Goal: Task Accomplishment & Management: Use online tool/utility

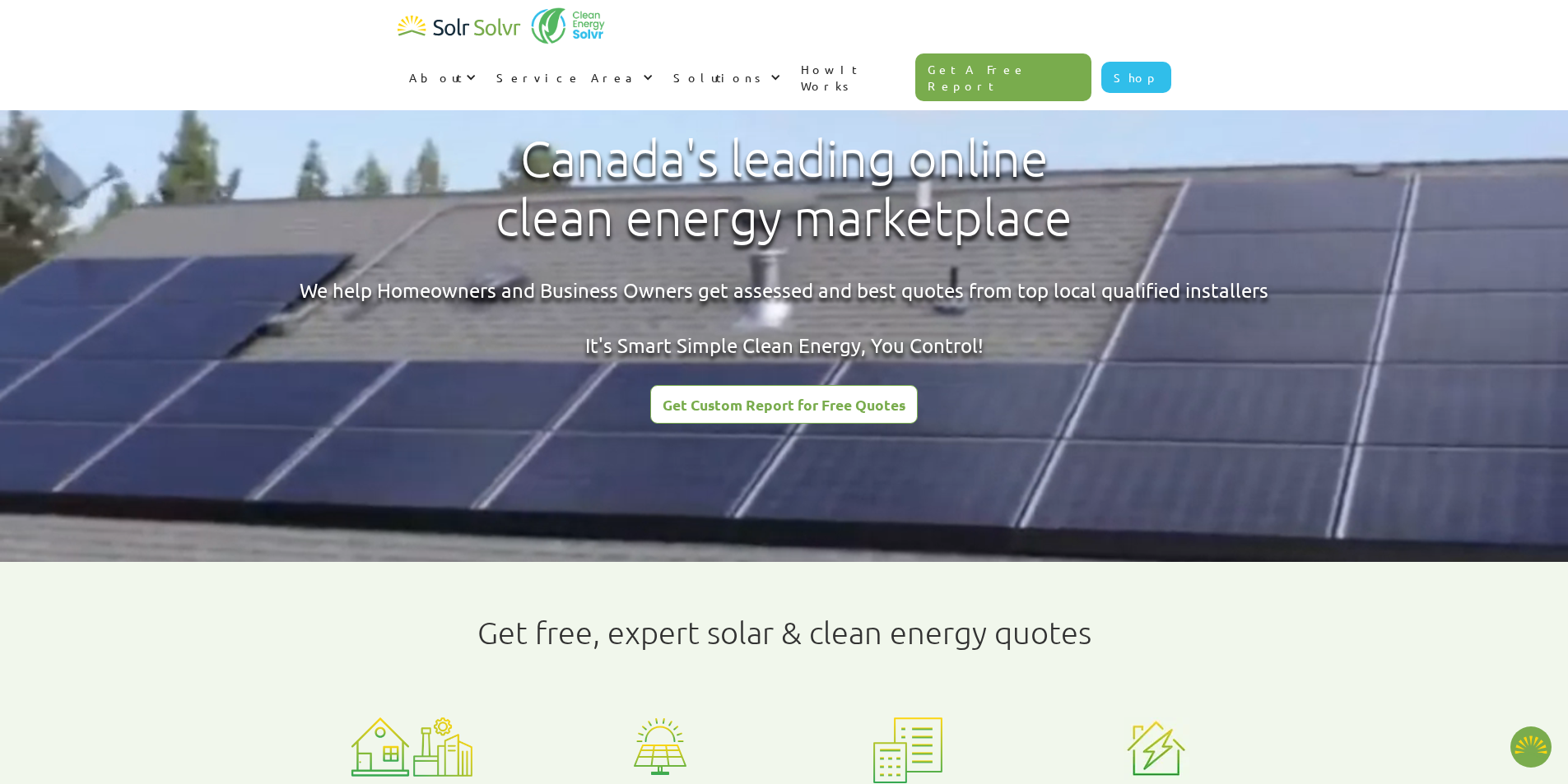
type textarea "x"
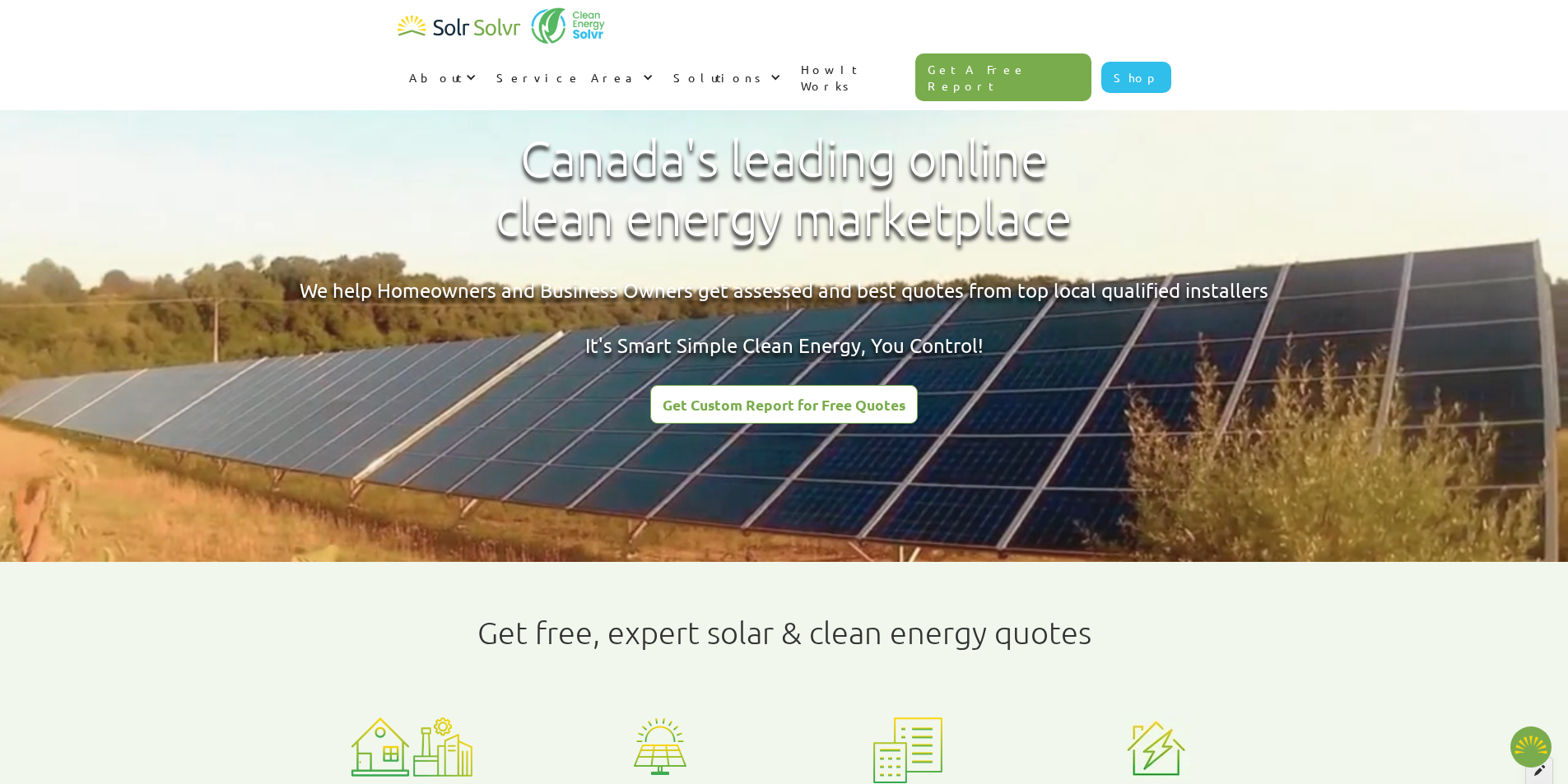
radio input "true"
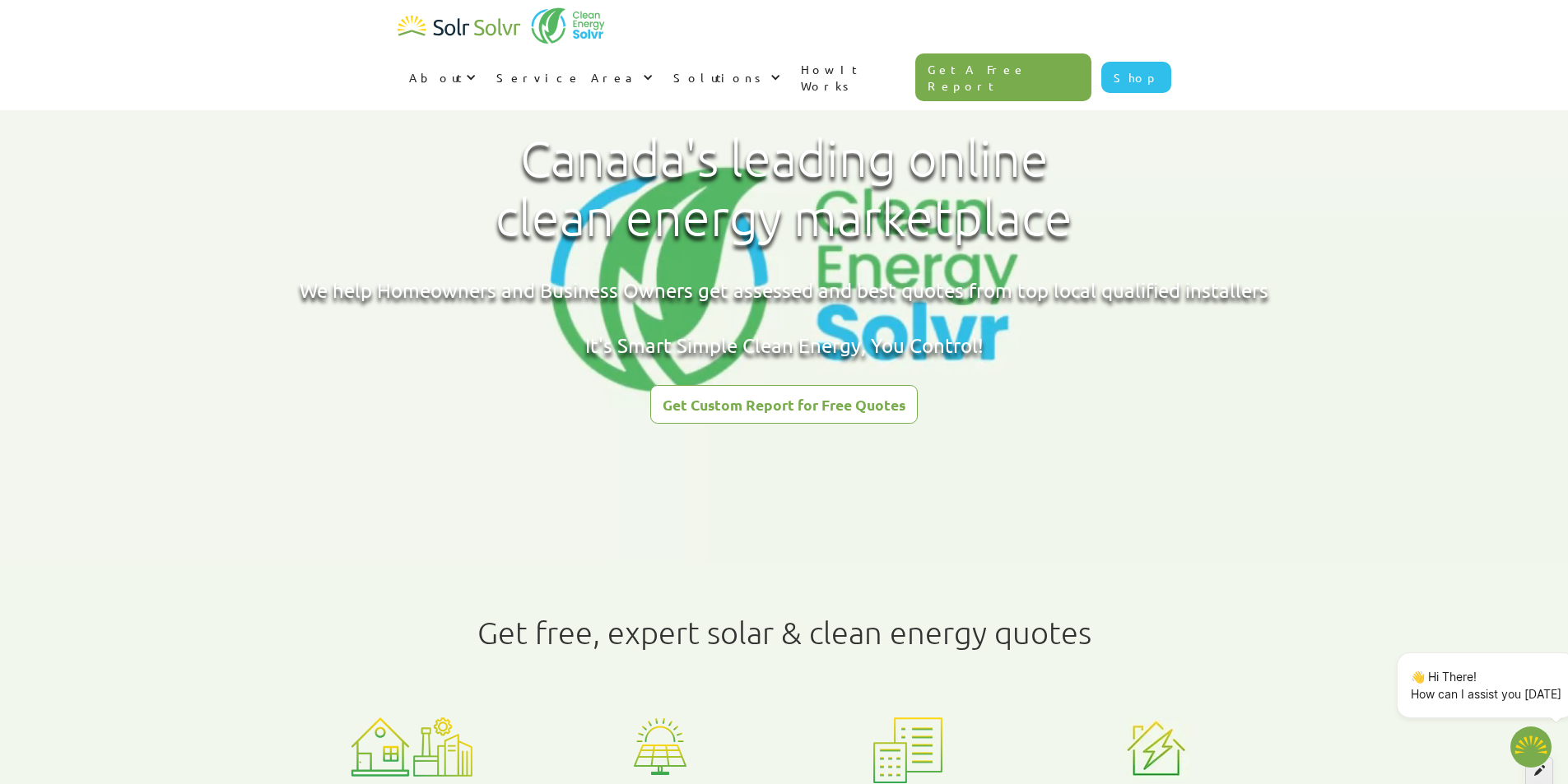
type textarea "x"
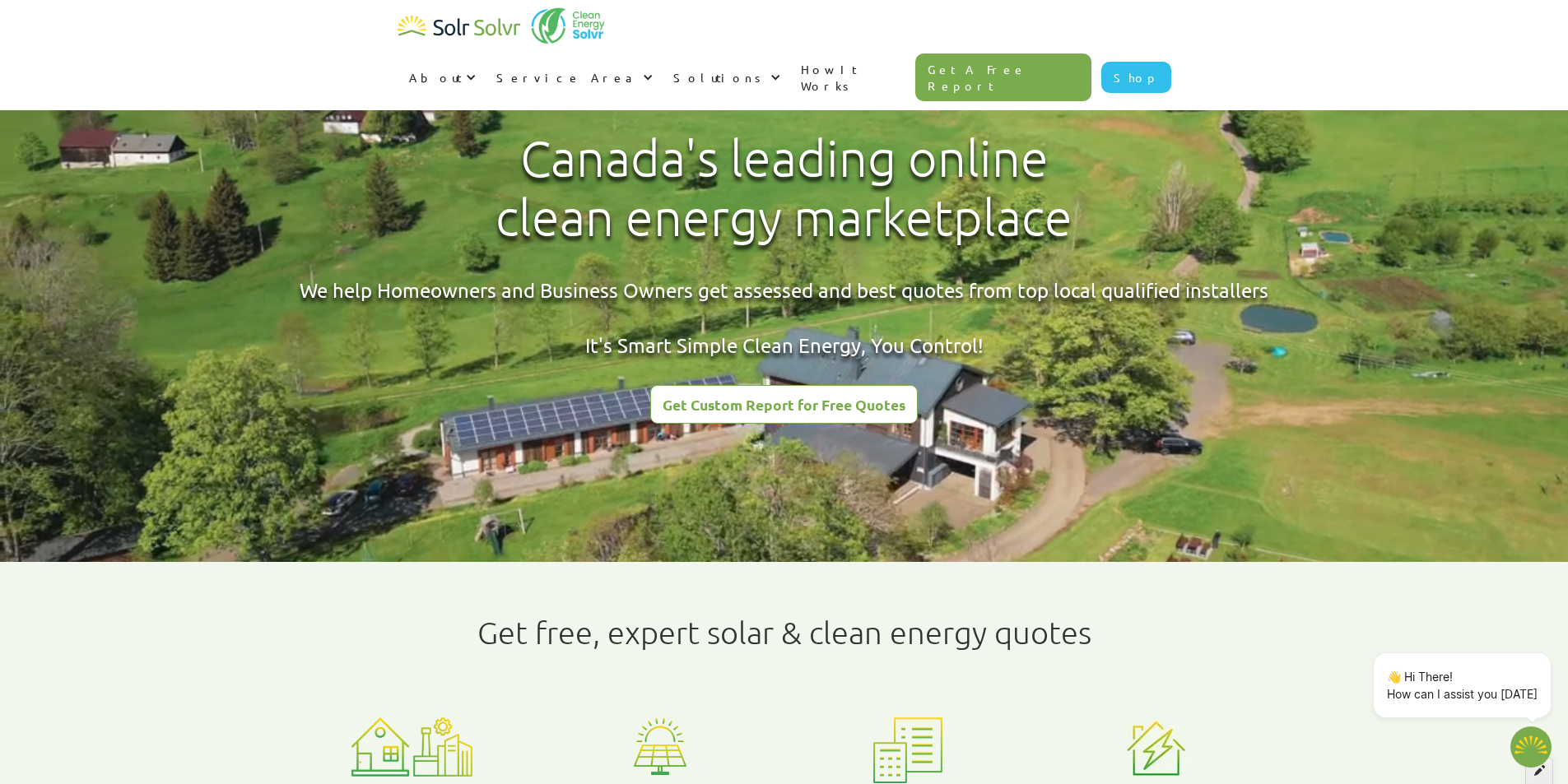
click at [1547, 774] on div at bounding box center [1539, 771] width 28 height 28
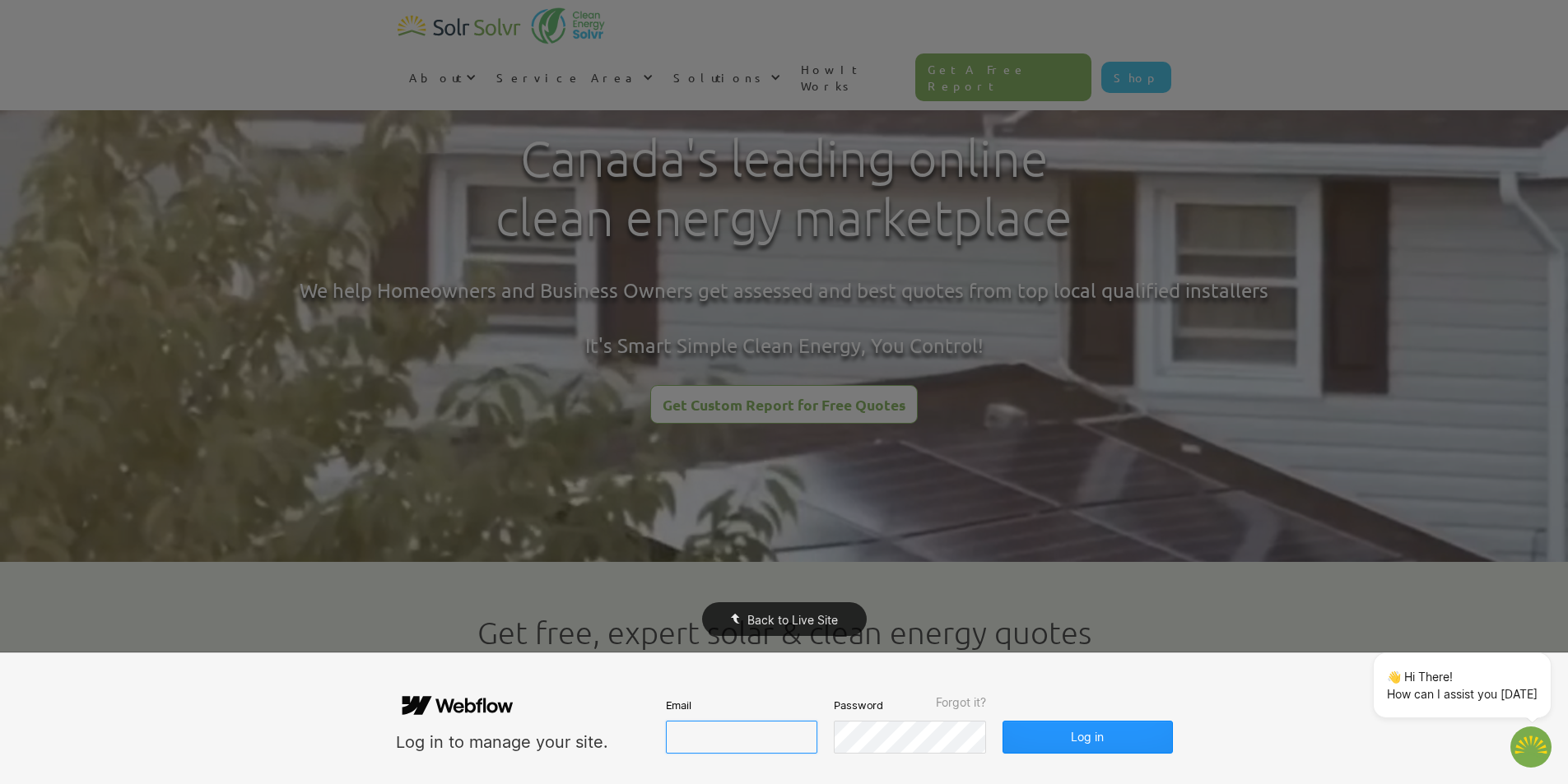
type input "[EMAIL_ADDRESS][DOMAIN_NAME]"
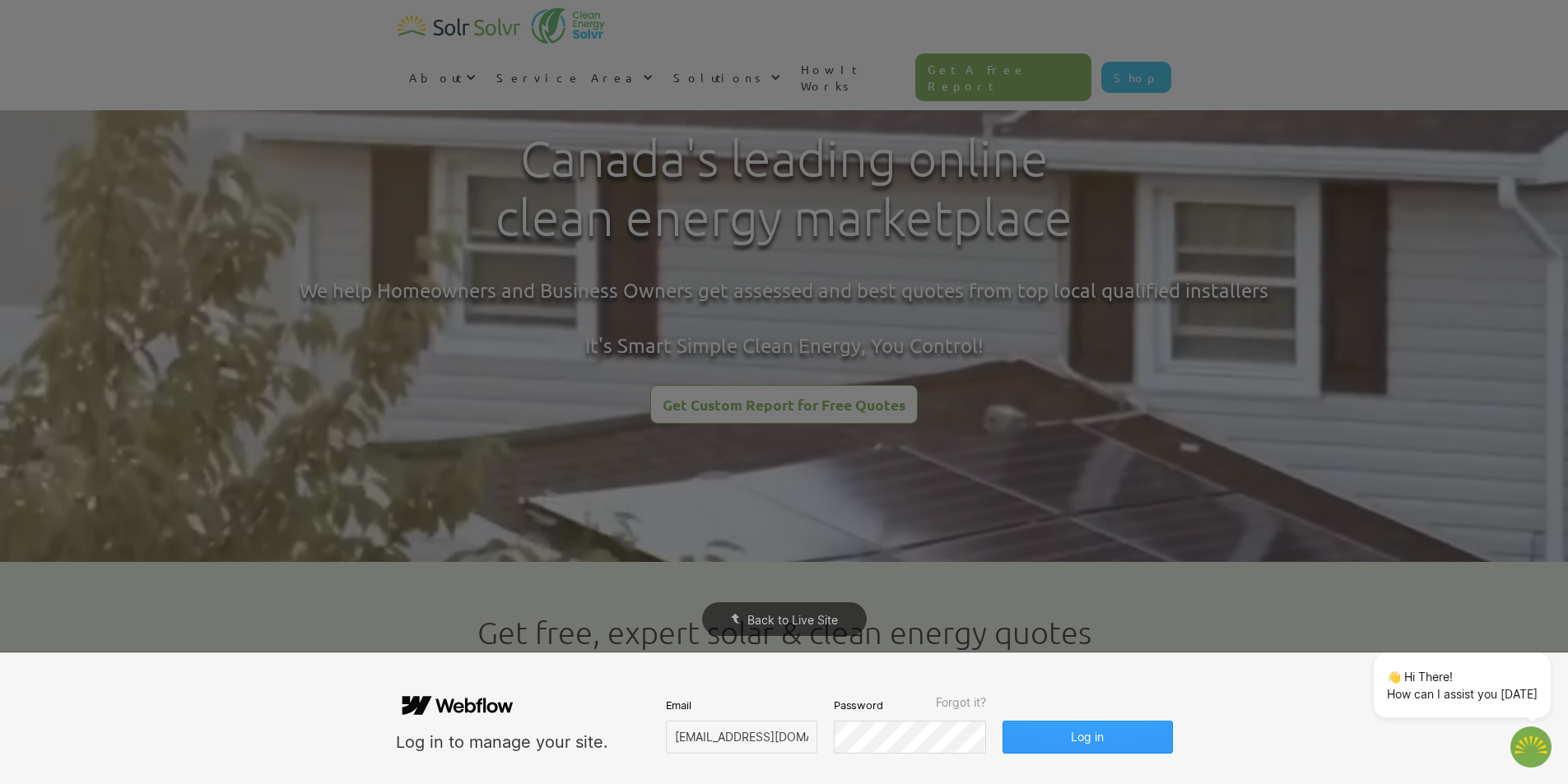
click at [1078, 741] on button "Log in" at bounding box center [1087, 737] width 169 height 33
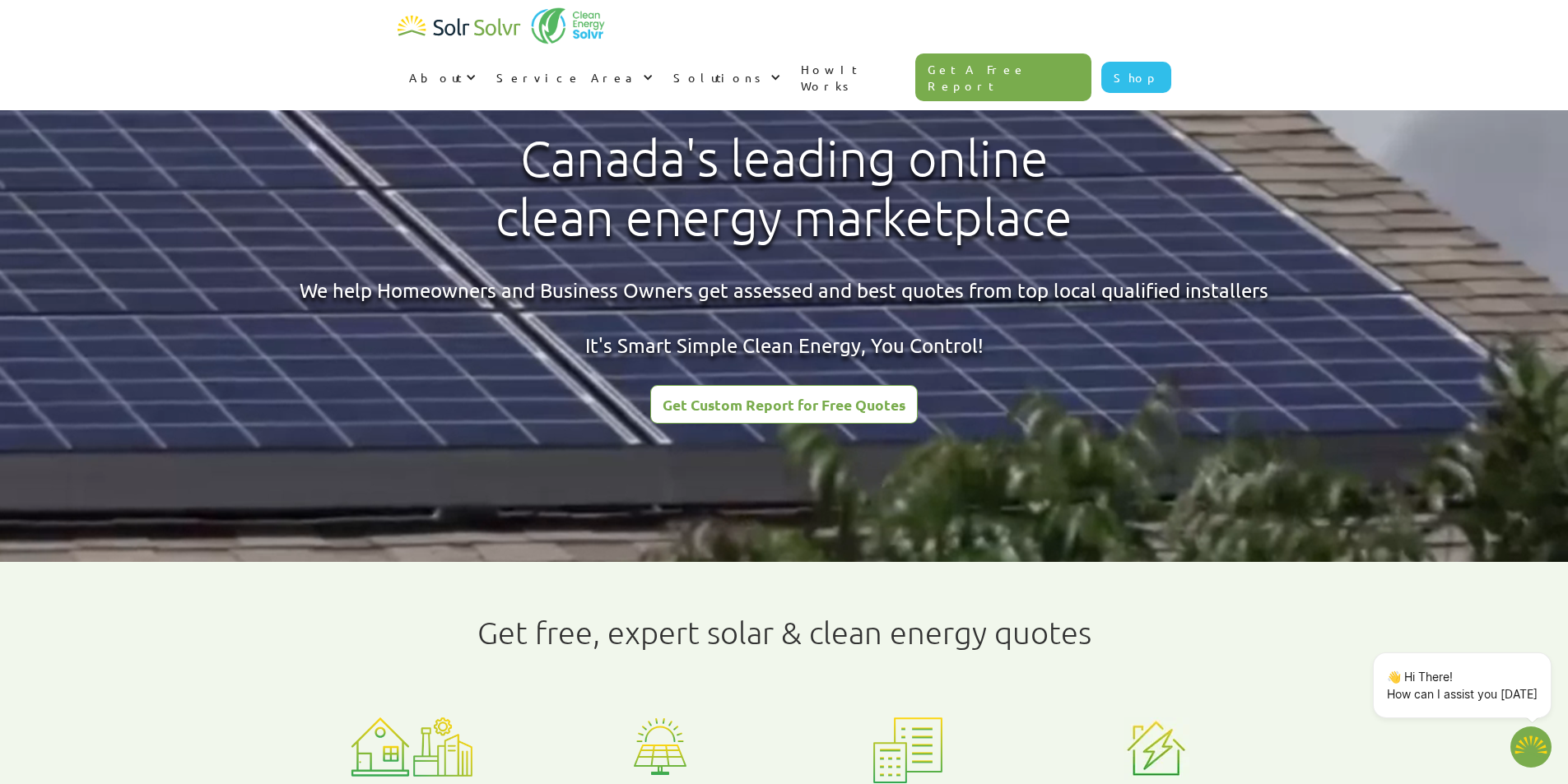
type textarea "x"
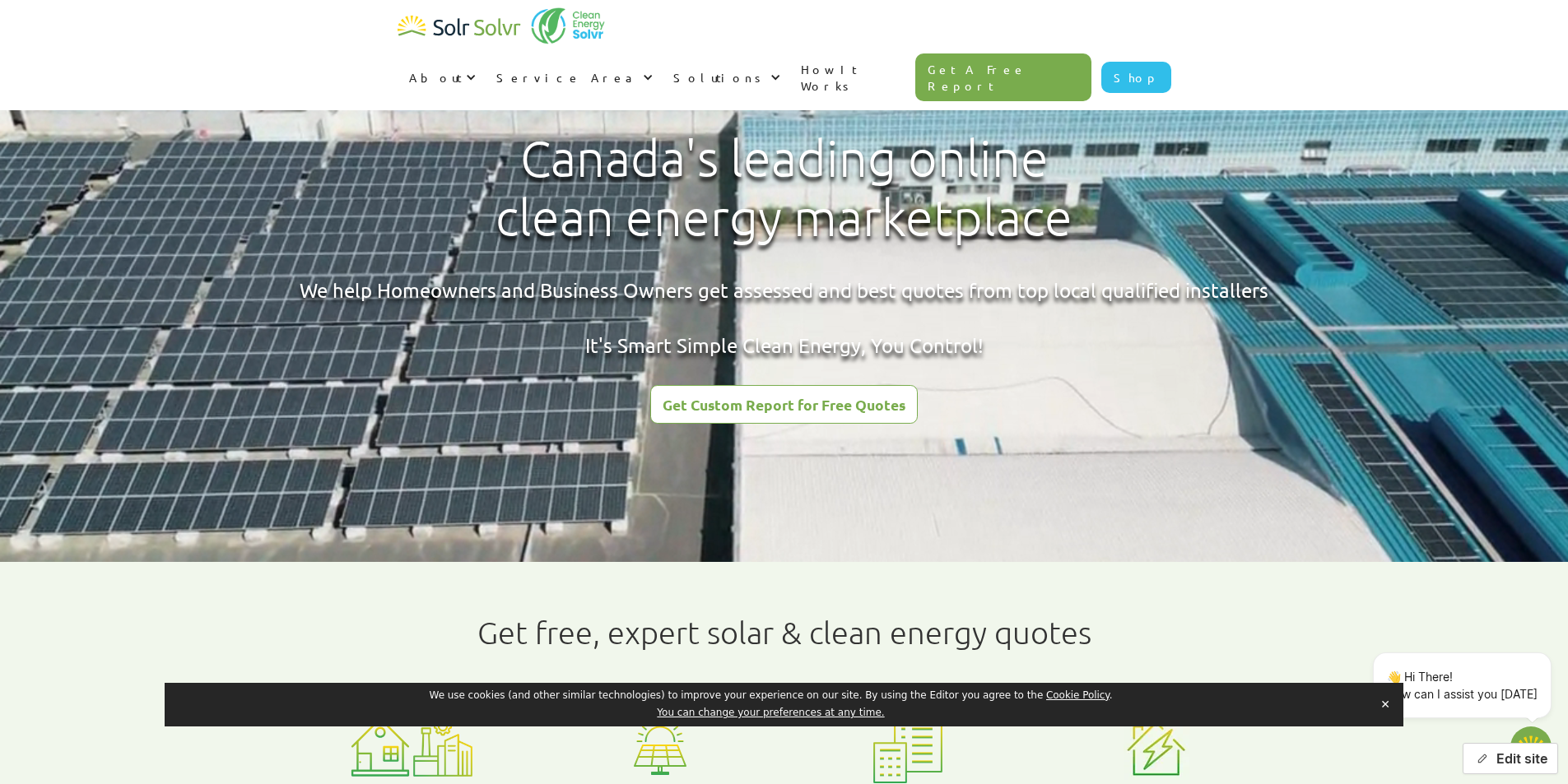
click at [1477, 762] on icon "button" at bounding box center [1481, 758] width 8 height 8
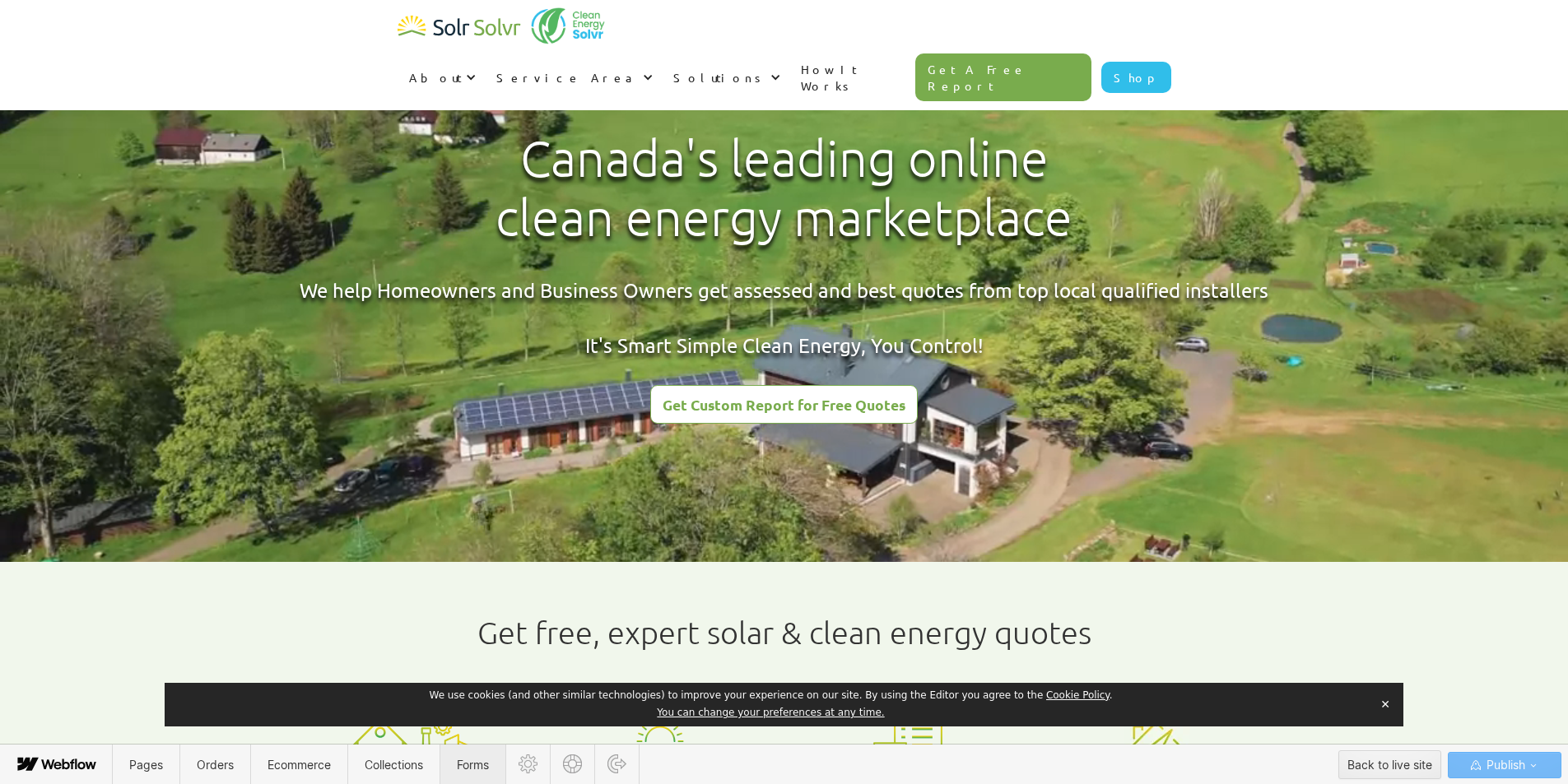
click at [476, 757] on span "Forms" at bounding box center [472, 765] width 65 height 40
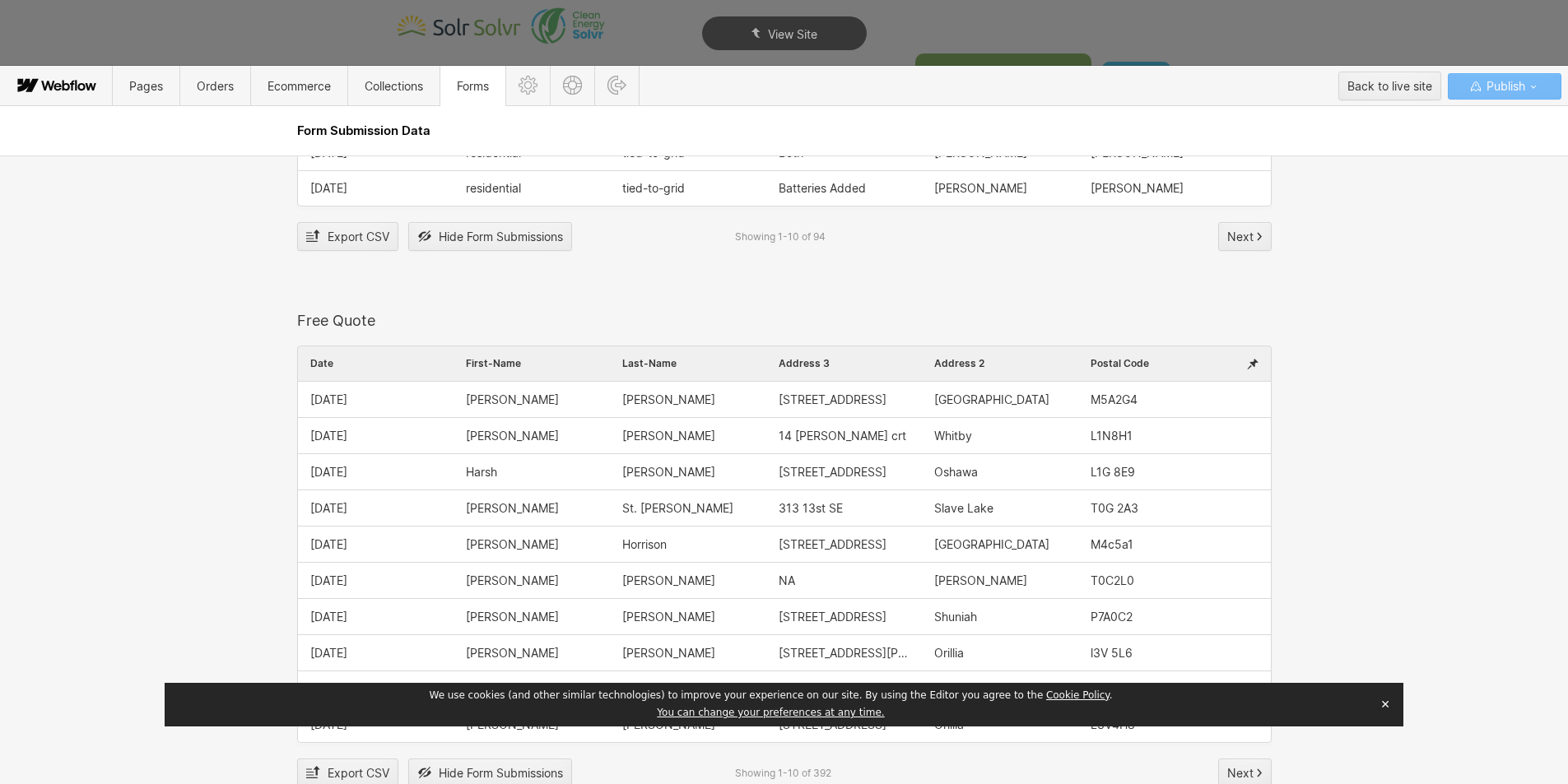
scroll to position [2058, 0]
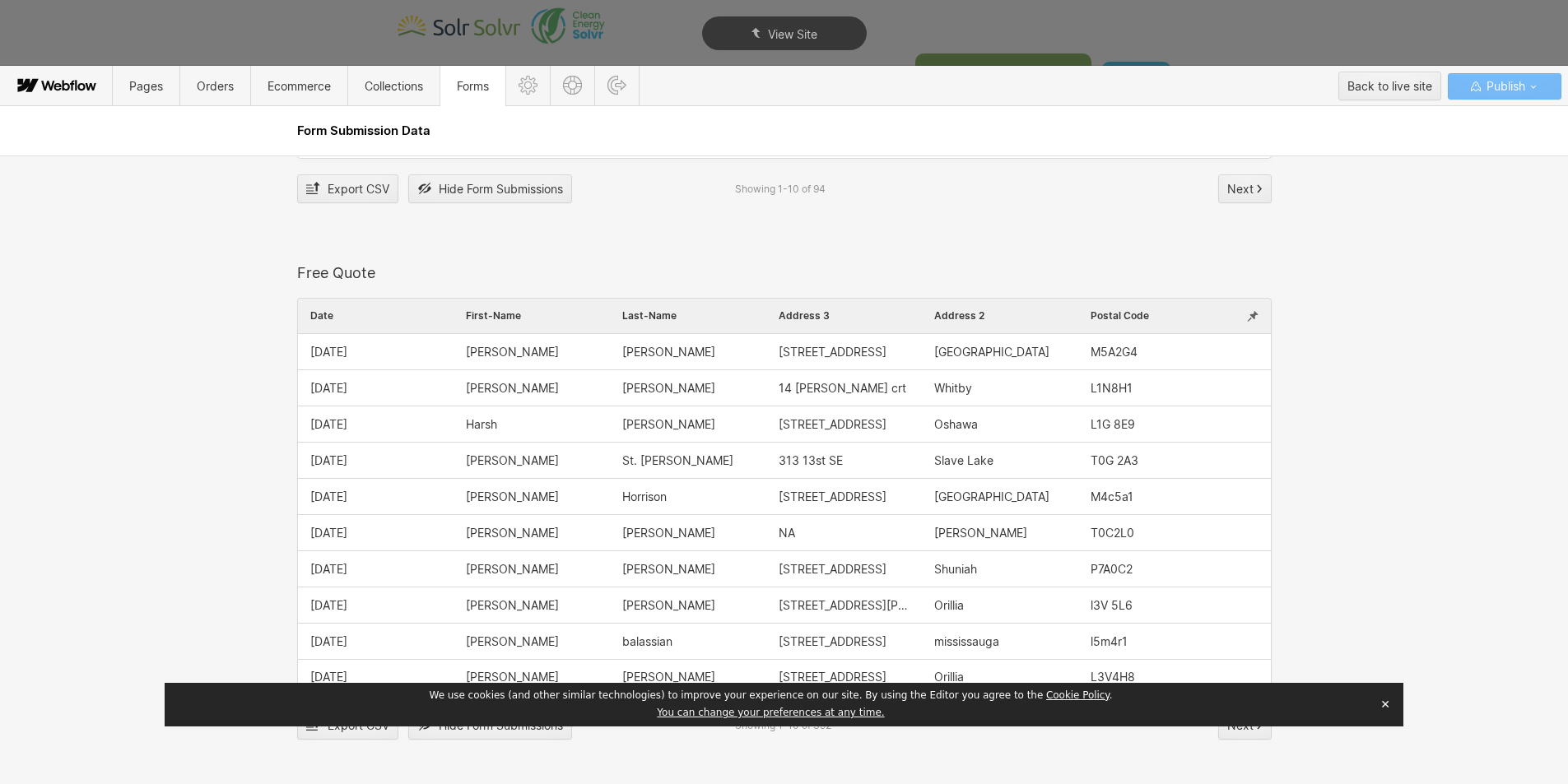
click at [1249, 318] on icon at bounding box center [1253, 317] width 12 height 14
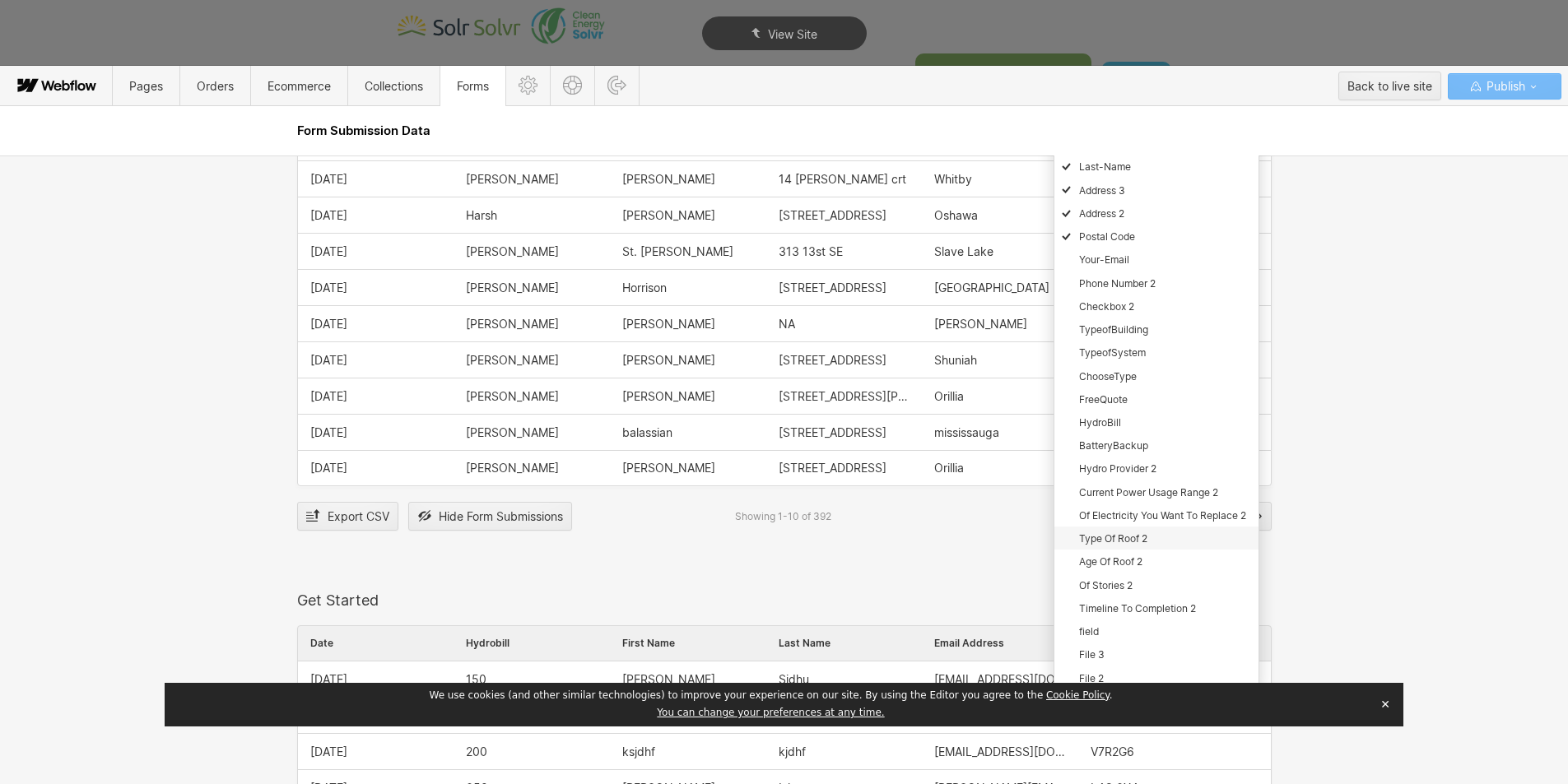
scroll to position [2304, 0]
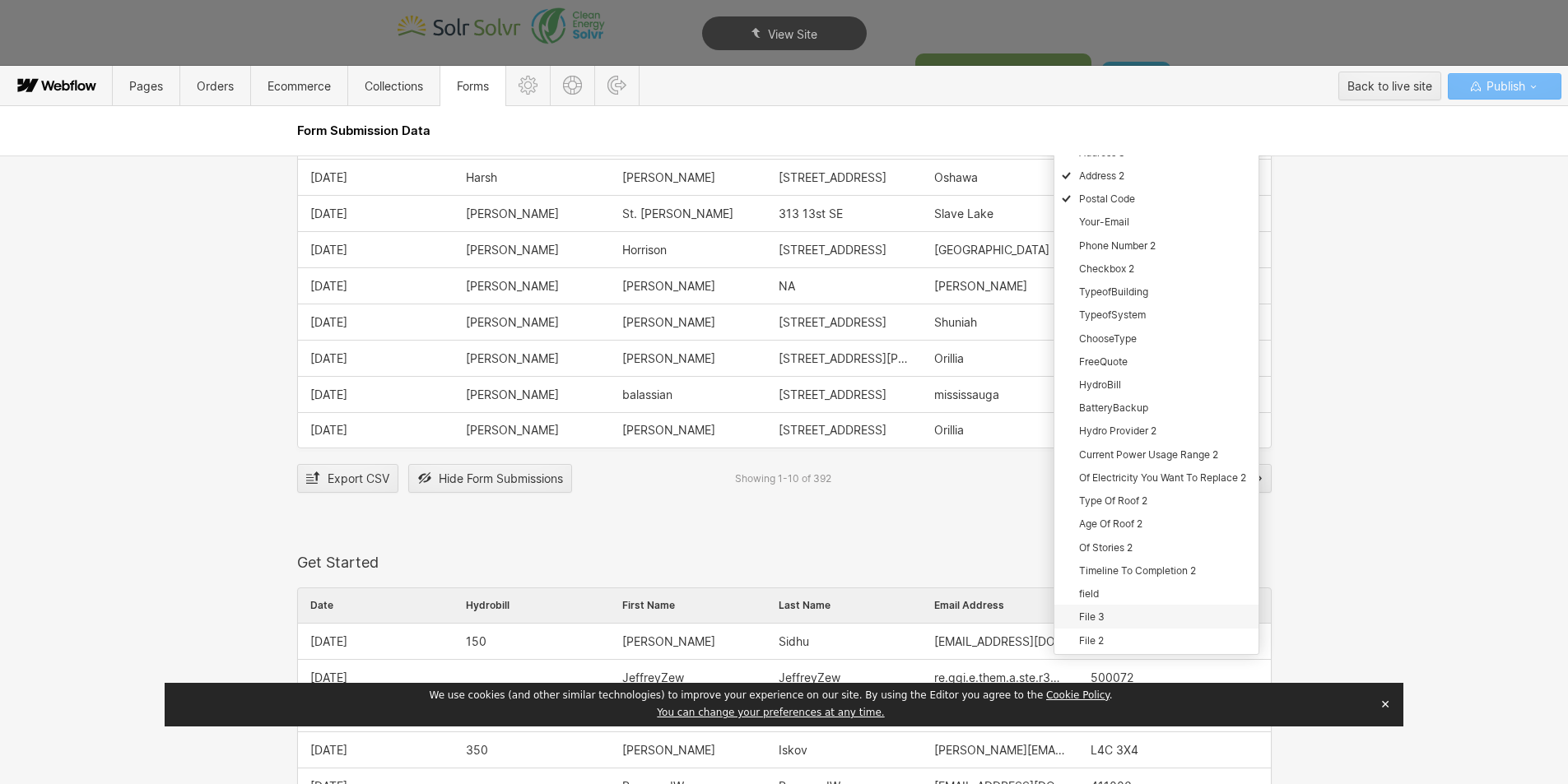
click at [1100, 622] on div "File 3" at bounding box center [1156, 616] width 204 height 23
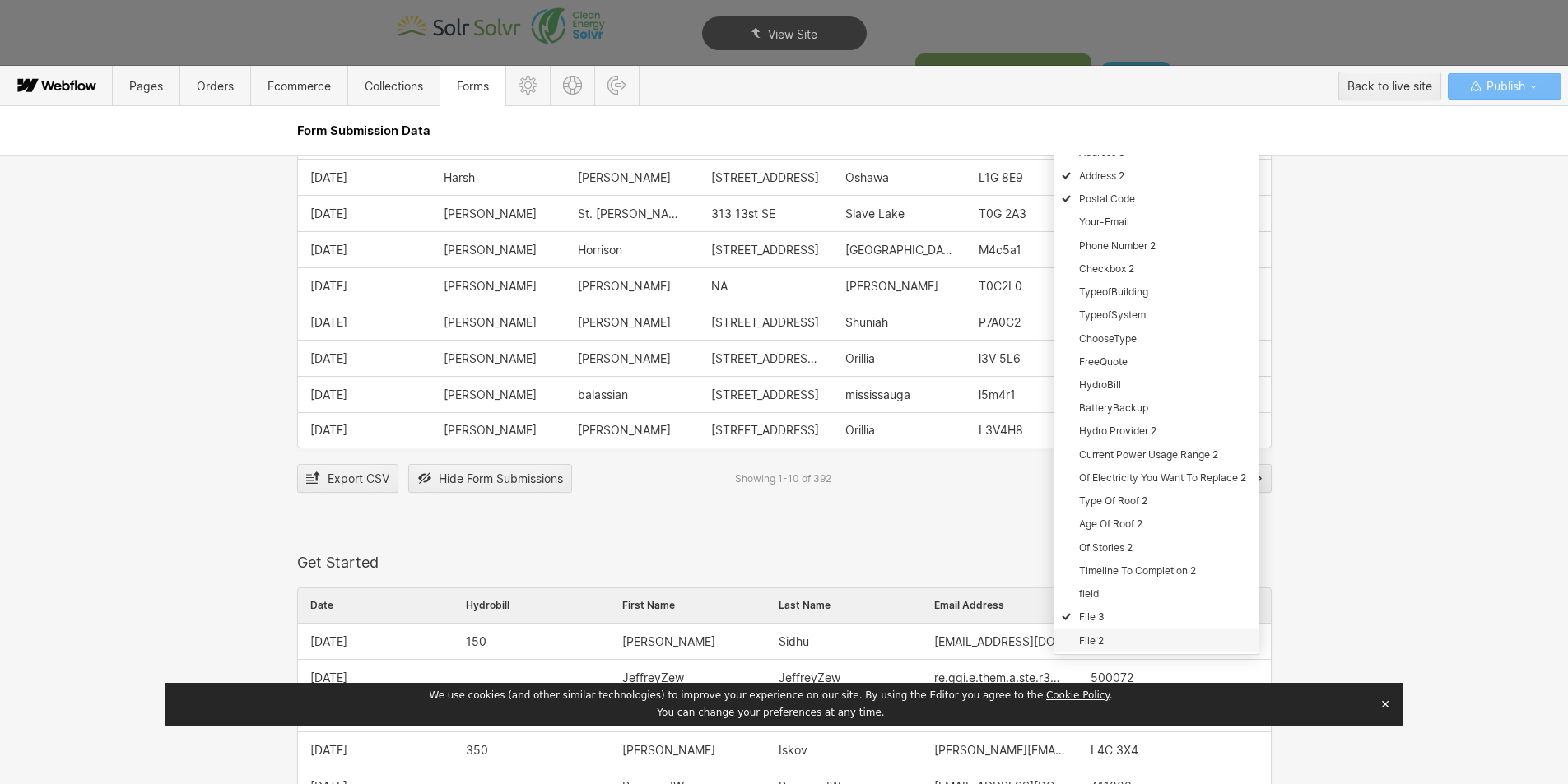
click at [1095, 636] on span "File 2" at bounding box center [1091, 641] width 25 height 12
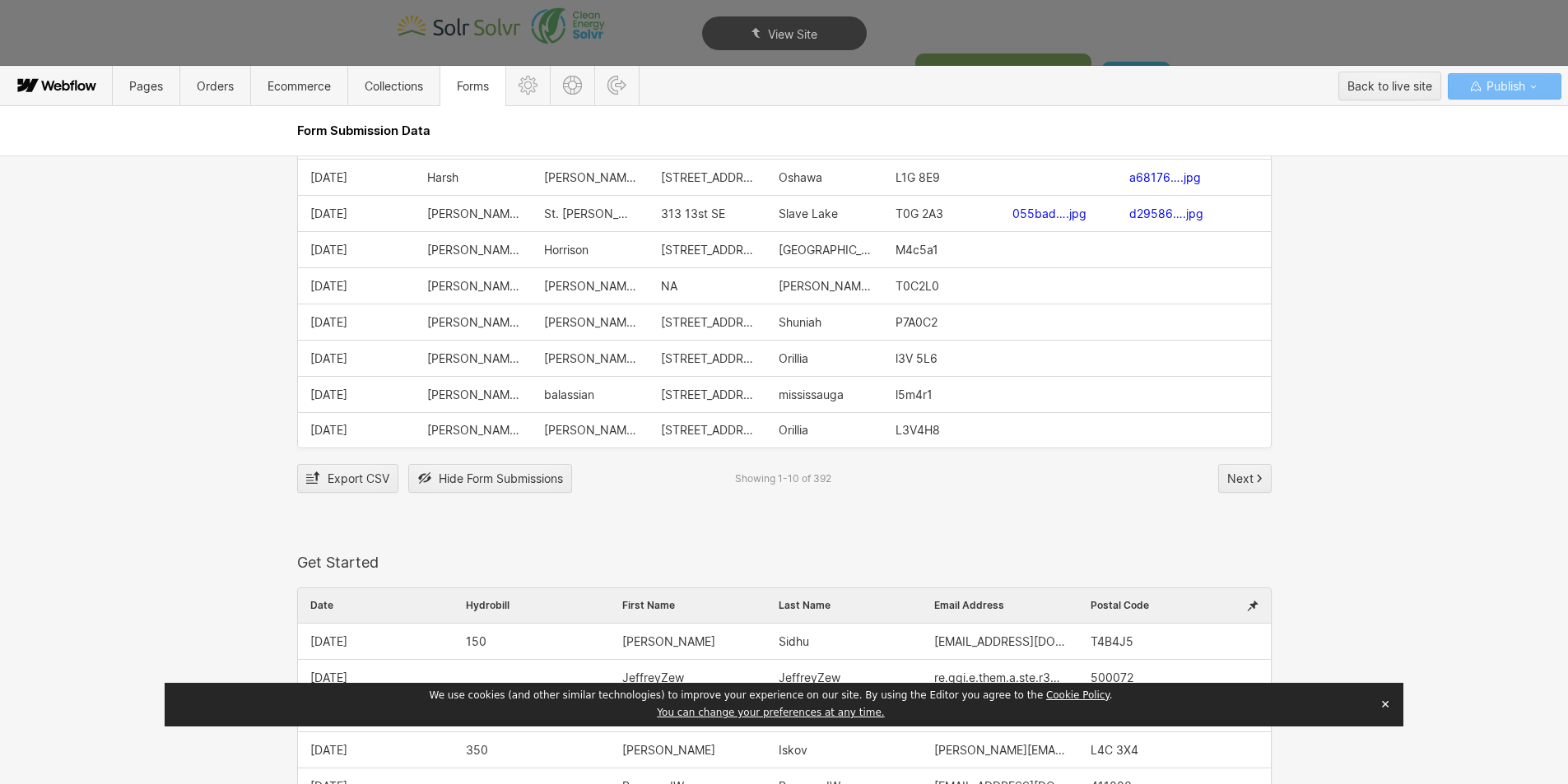
click at [1405, 488] on div "Contact Us Form Date Name Email Address Contact Message 0 Contact-Message Name …" at bounding box center [784, 469] width 1568 height 629
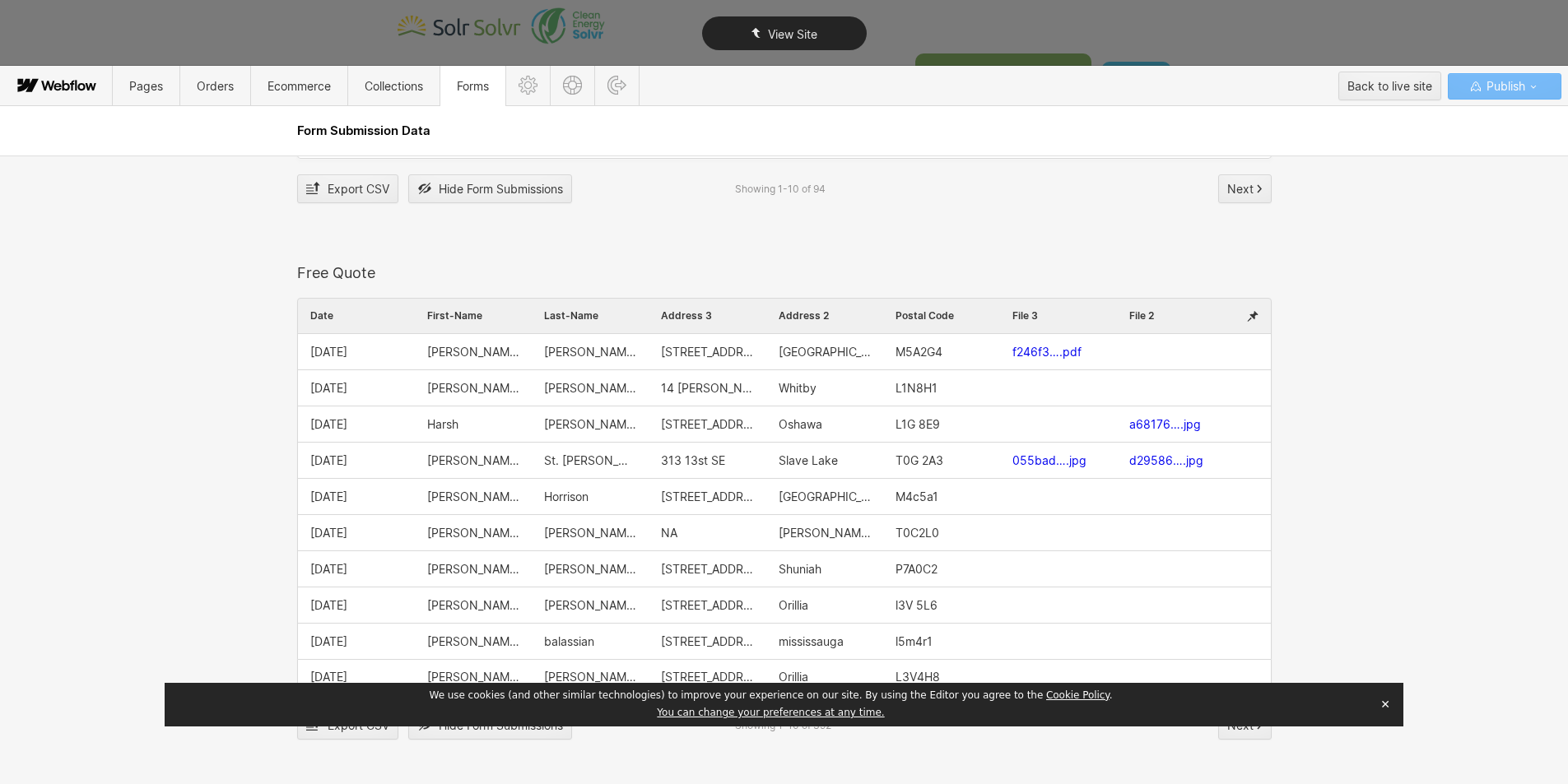
type textarea "x"
